Goal: Find specific page/section

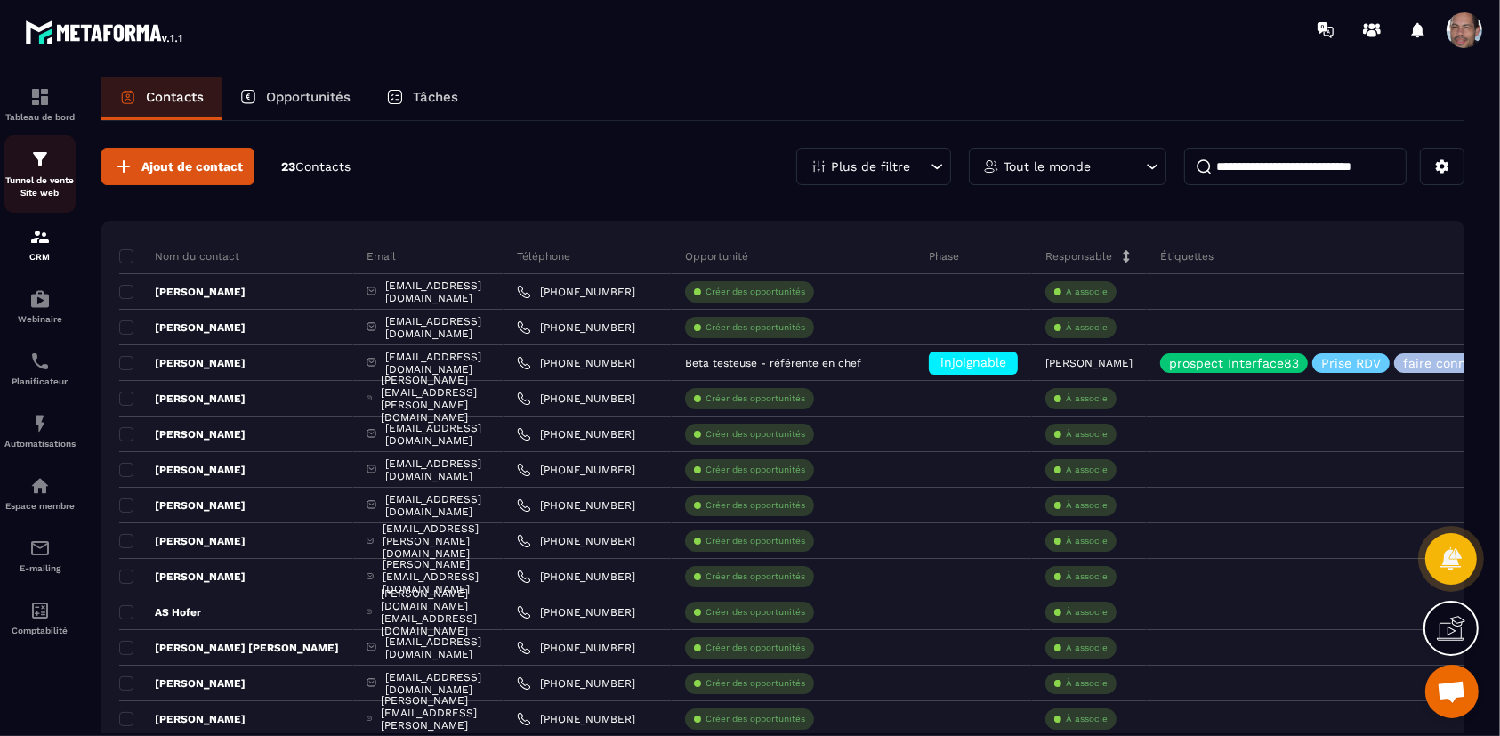
click at [71, 182] on p "Tunnel de vente Site web" at bounding box center [39, 186] width 71 height 25
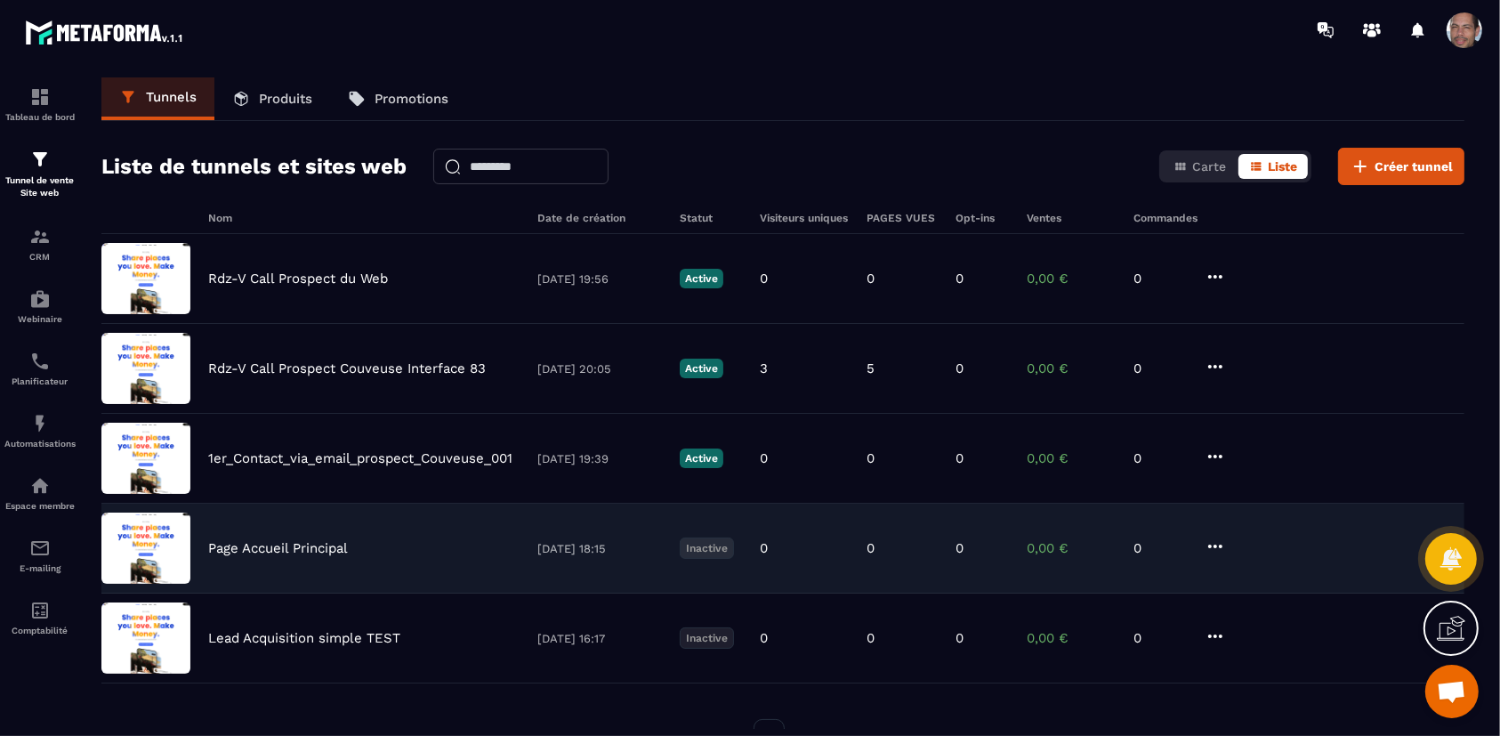
click at [262, 554] on p "Page Accueil Principal" at bounding box center [278, 548] width 140 height 16
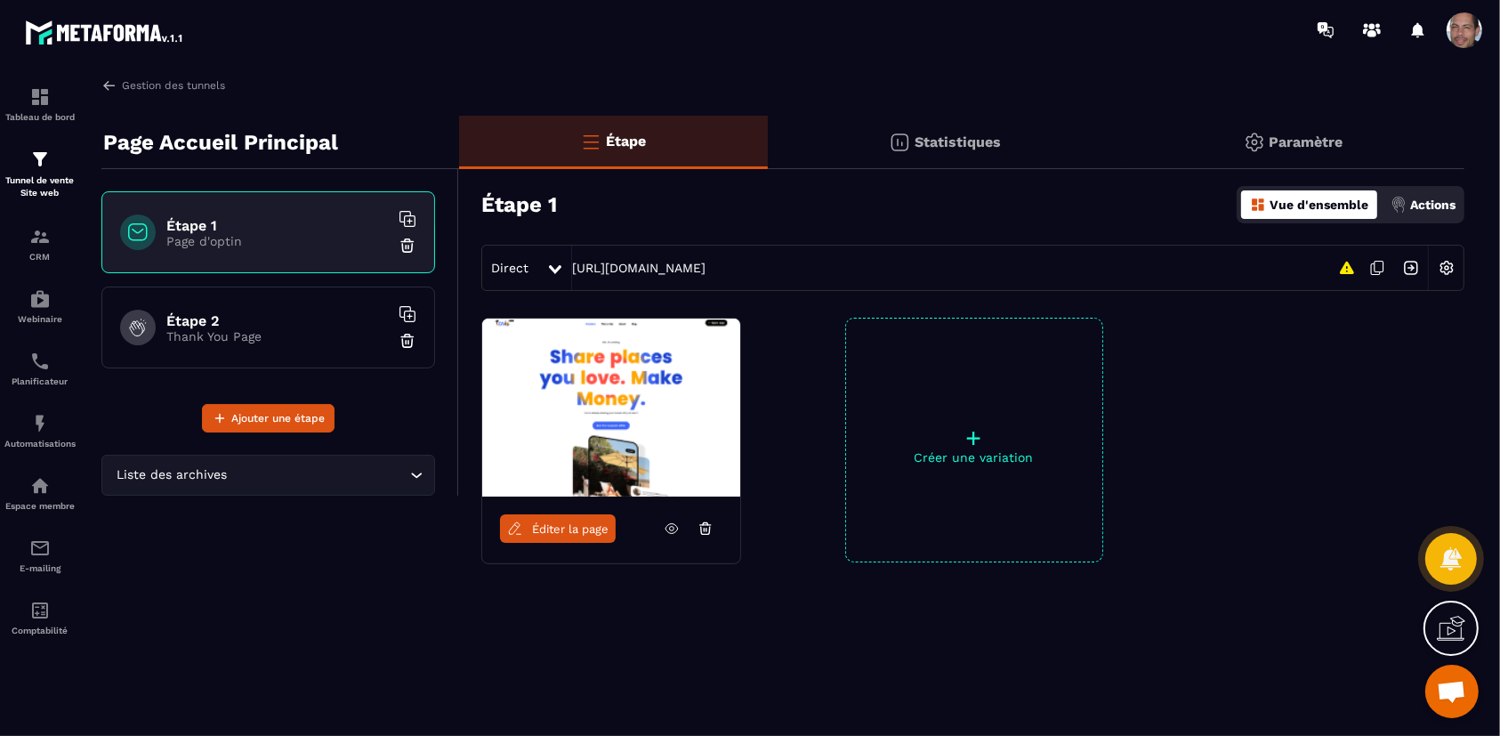
click at [598, 408] on img at bounding box center [611, 408] width 258 height 178
click at [647, 408] on img at bounding box center [611, 408] width 258 height 178
click at [598, 356] on img at bounding box center [611, 408] width 258 height 178
click at [547, 535] on span "Éditer la page" at bounding box center [570, 528] width 77 height 13
